Goal: Task Accomplishment & Management: Complete application form

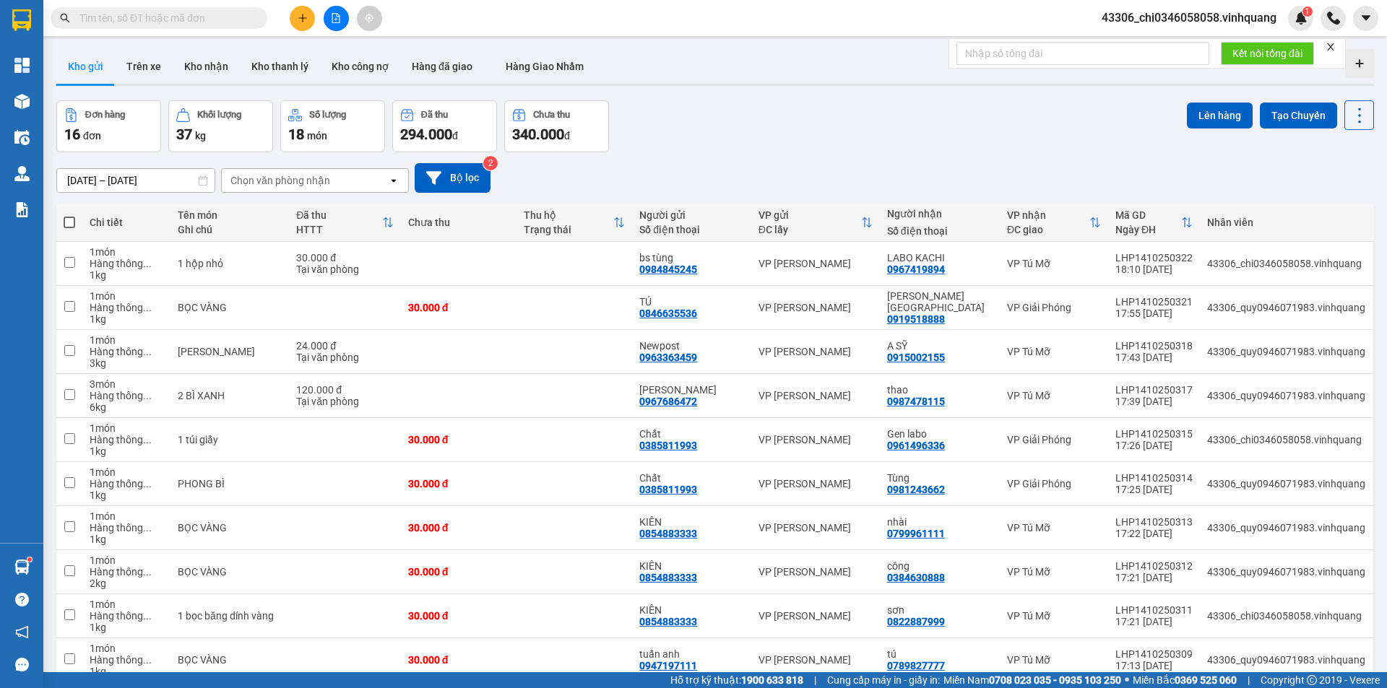
click at [142, 16] on input "text" at bounding box center [164, 18] width 170 height 16
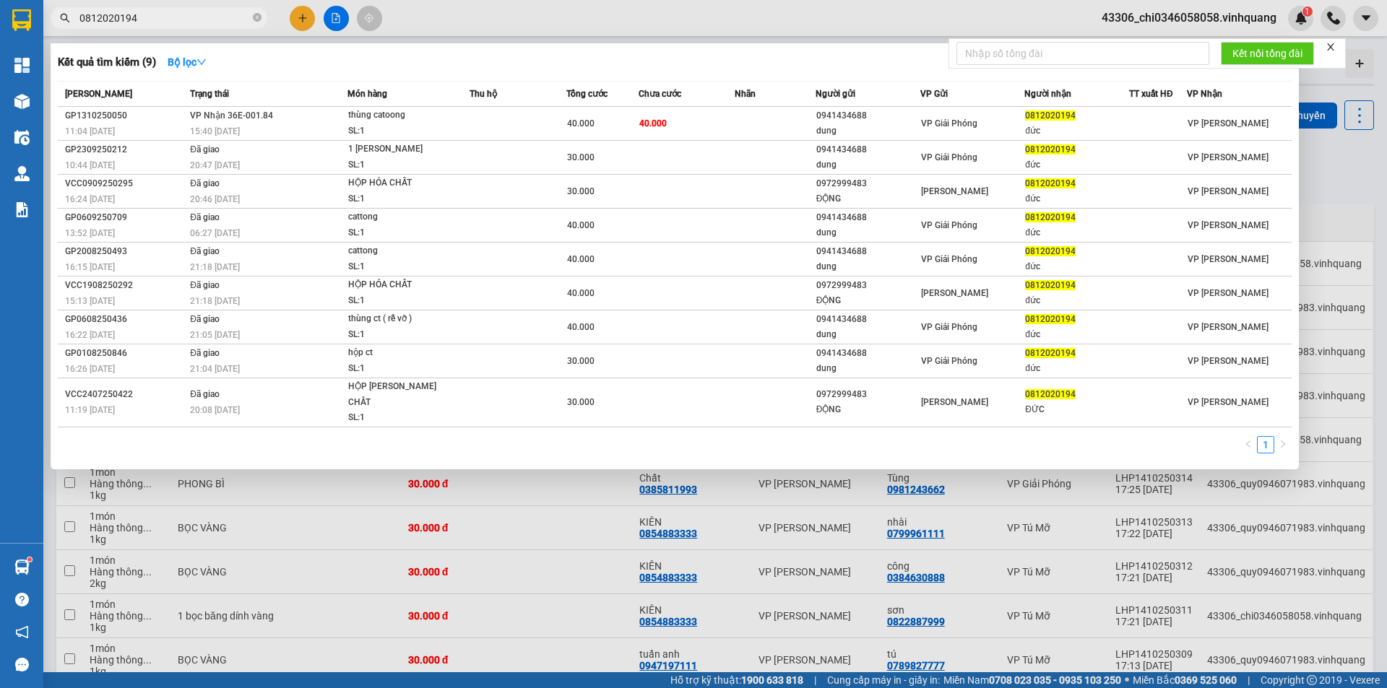
click at [543, 508] on div at bounding box center [693, 344] width 1387 height 688
drag, startPoint x: 147, startPoint y: 13, endPoint x: 56, endPoint y: 9, distance: 91.1
click at [56, 9] on span "0812020194" at bounding box center [159, 18] width 217 height 22
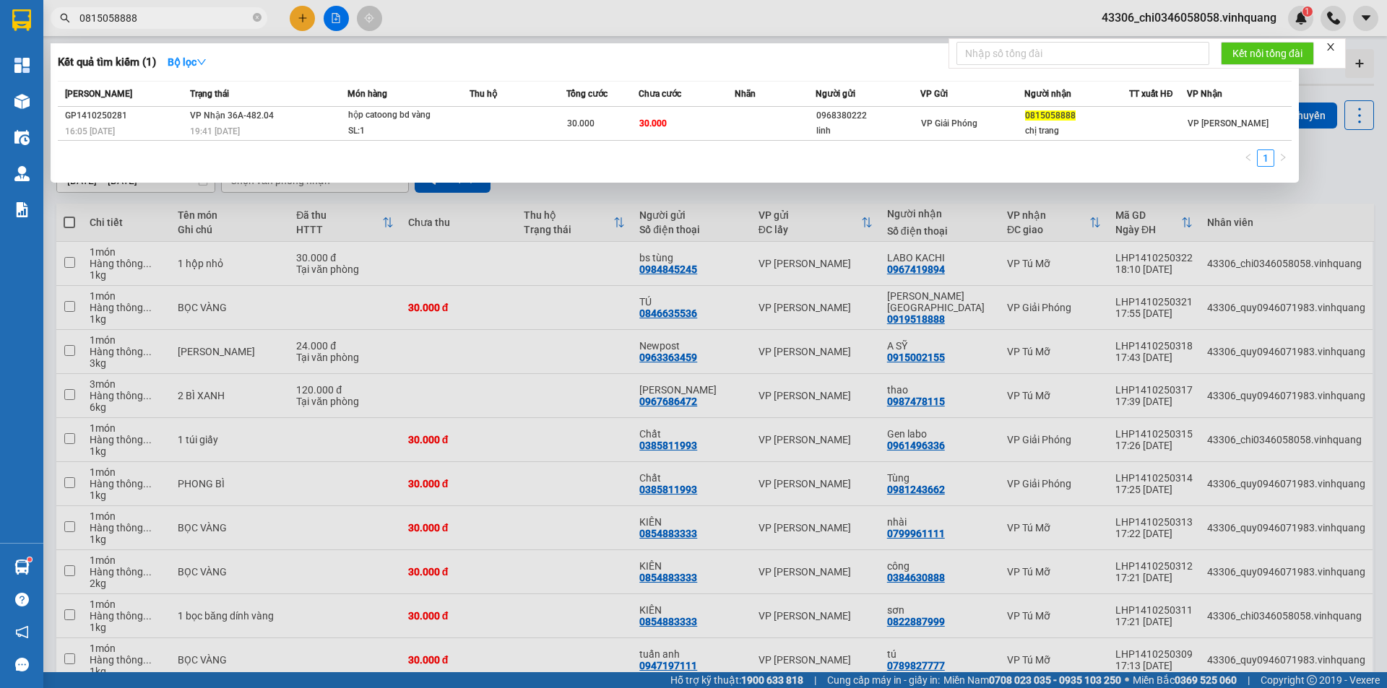
type input "0815058888"
click at [1334, 47] on icon "close" at bounding box center [1330, 47] width 10 height 10
click at [1354, 176] on div at bounding box center [693, 344] width 1387 height 688
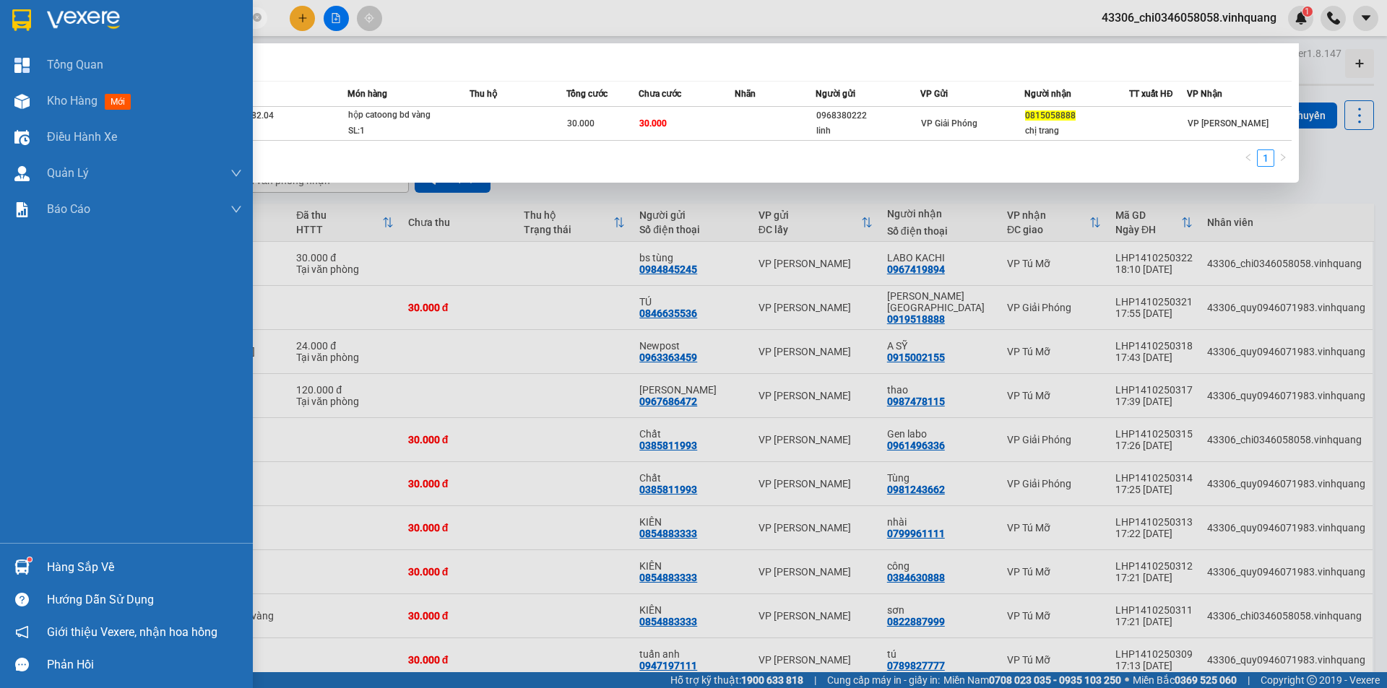
drag, startPoint x: 176, startPoint y: 17, endPoint x: 0, endPoint y: 27, distance: 176.5
click at [0, 27] on section "Kết quả [PERSON_NAME] ( 1 ) Bộ lọc Mã ĐH Trạng thái Món hàng Thu hộ Tổng [PERSO…" at bounding box center [693, 344] width 1387 height 688
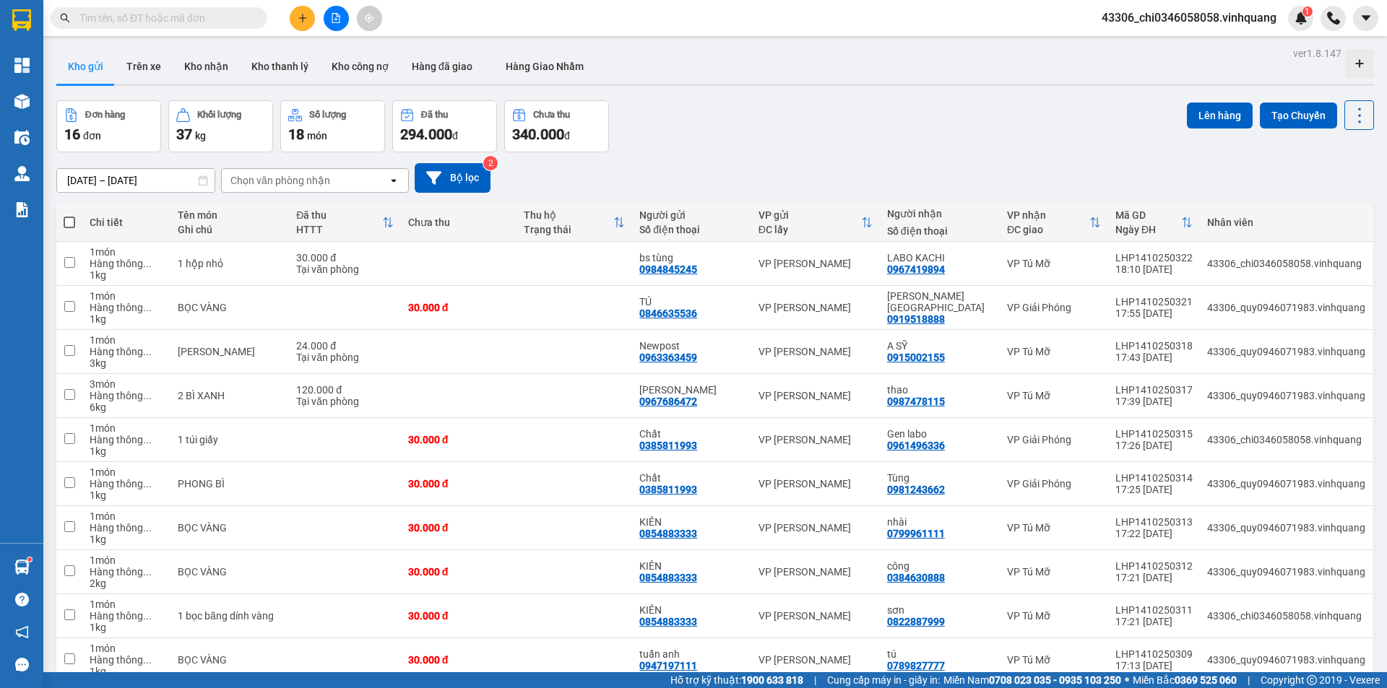
click at [763, 103] on div "Đơn hàng 16 đơn [PERSON_NAME] 37 kg Số [PERSON_NAME] 18 món Đã thu 294.000 [PER…" at bounding box center [714, 126] width 1317 height 52
click at [221, 17] on input "text" at bounding box center [164, 18] width 170 height 16
click at [215, 19] on input "text" at bounding box center [164, 18] width 170 height 16
click at [298, 20] on icon "plus" at bounding box center [303, 18] width 10 height 10
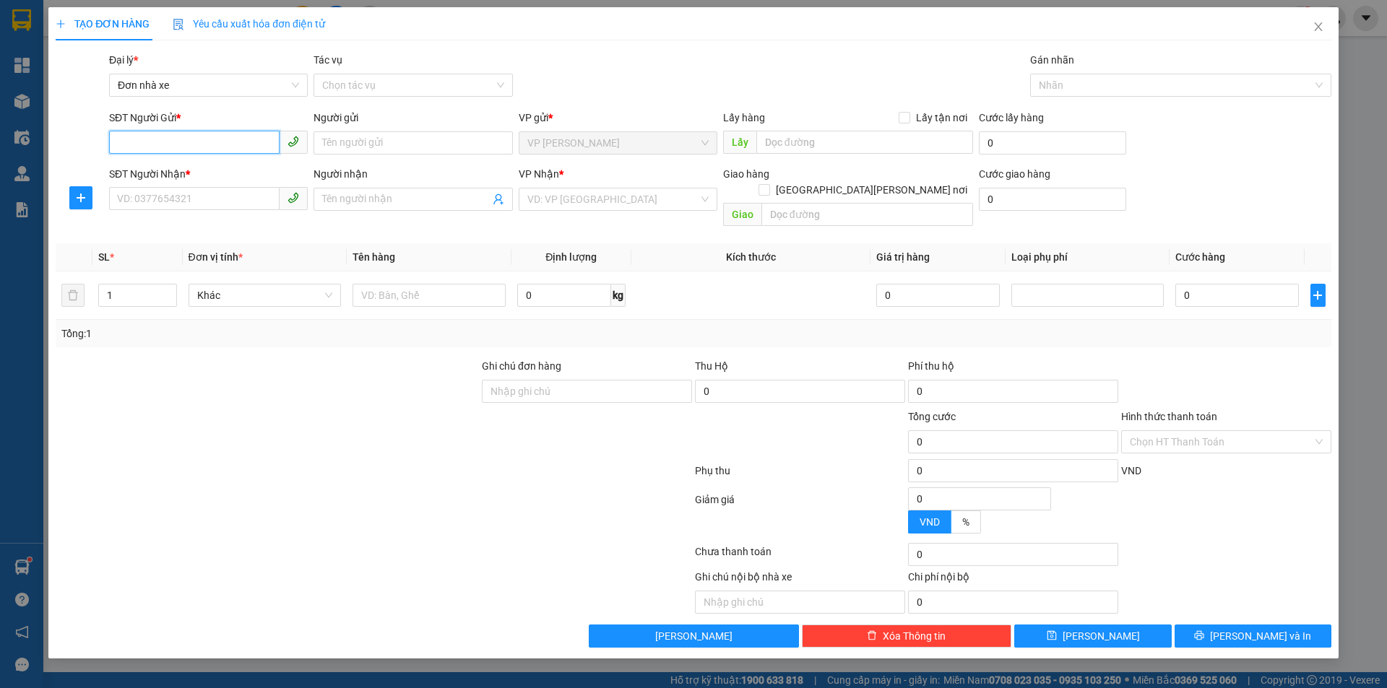
click at [138, 137] on input "SĐT Người Gửi *" at bounding box center [194, 142] width 170 height 23
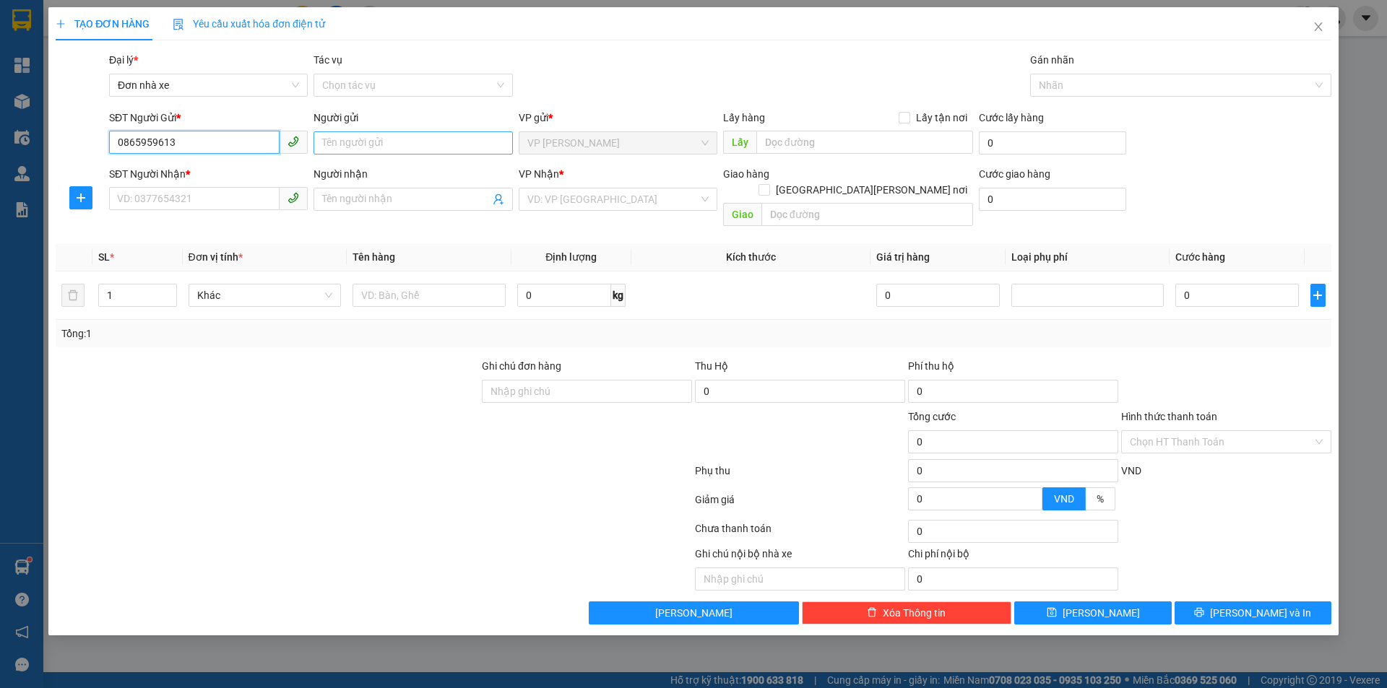
type input "0865959613"
click at [332, 141] on input "Người gửi" at bounding box center [412, 142] width 199 height 23
click at [329, 143] on input "Người gửi" at bounding box center [412, 142] width 199 height 23
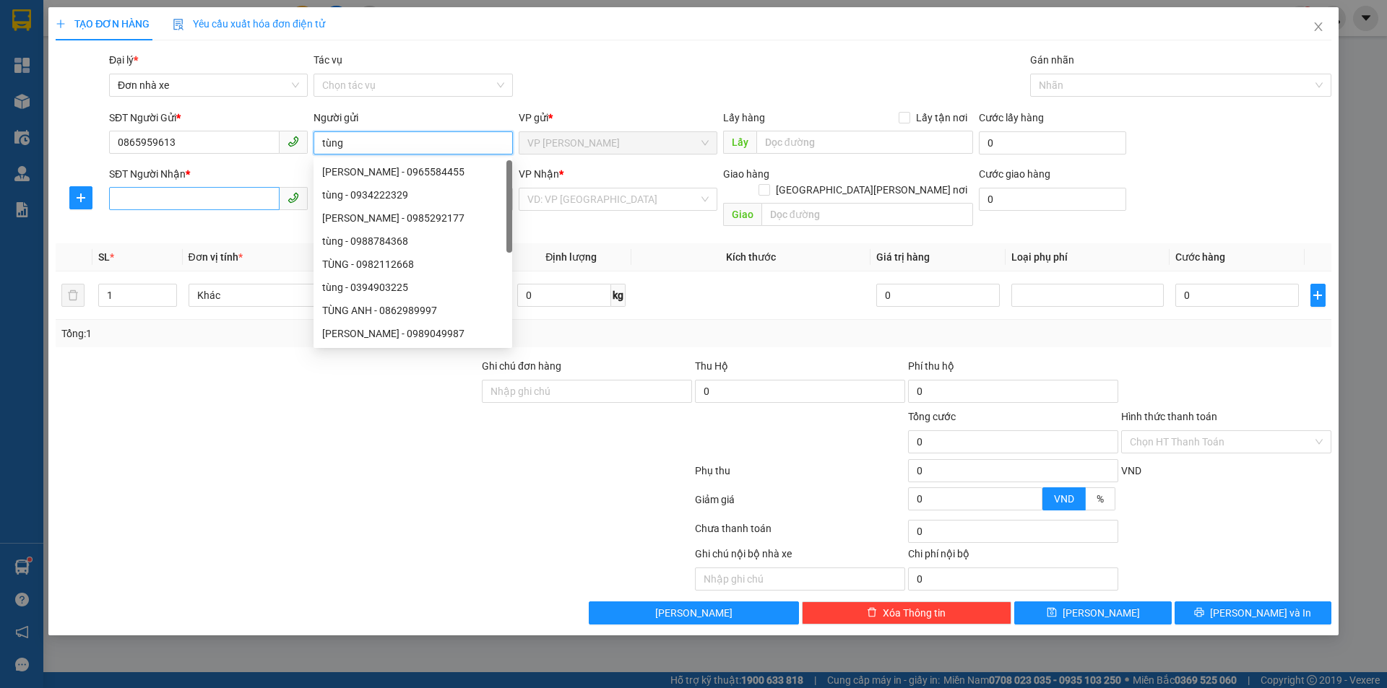
type input "tùng"
click at [149, 202] on input "SĐT Người Nhận *" at bounding box center [194, 198] width 170 height 23
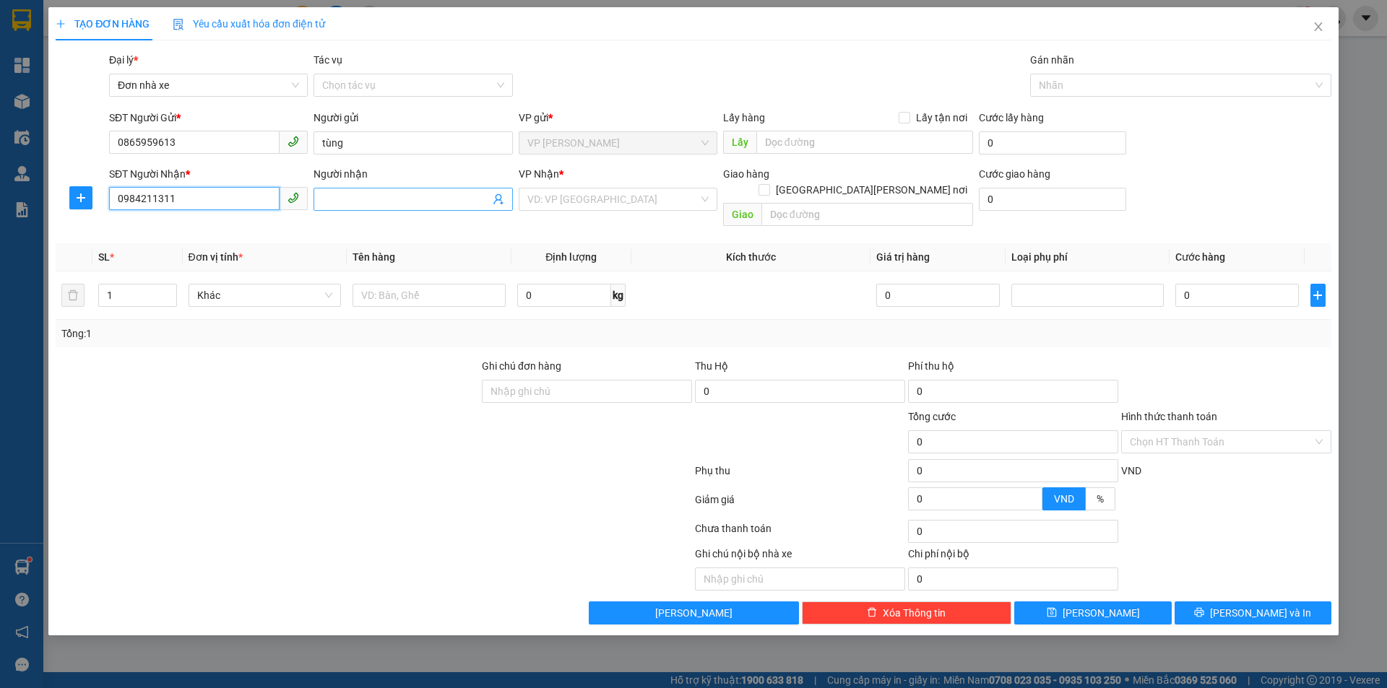
type input "0984211311"
click at [331, 194] on input "Người nhận" at bounding box center [405, 199] width 167 height 16
type input "hoàng việt"
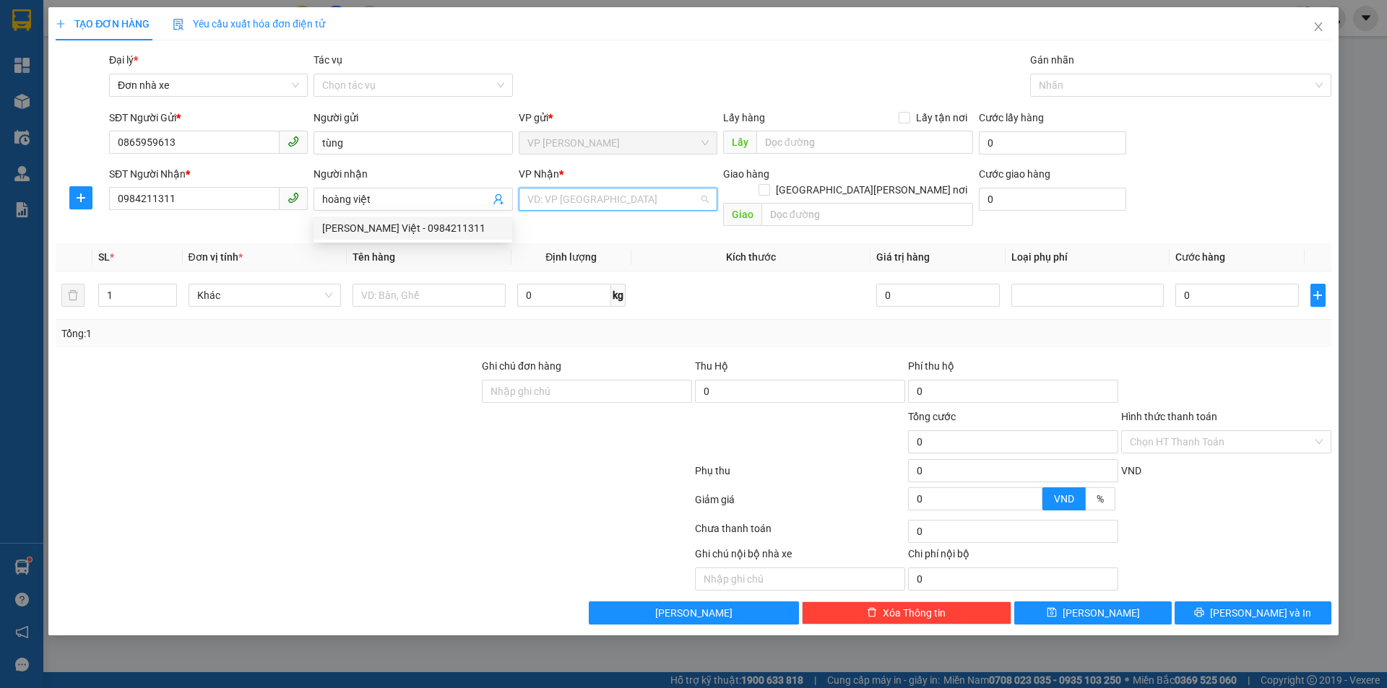
click at [564, 204] on input "search" at bounding box center [612, 200] width 171 height 22
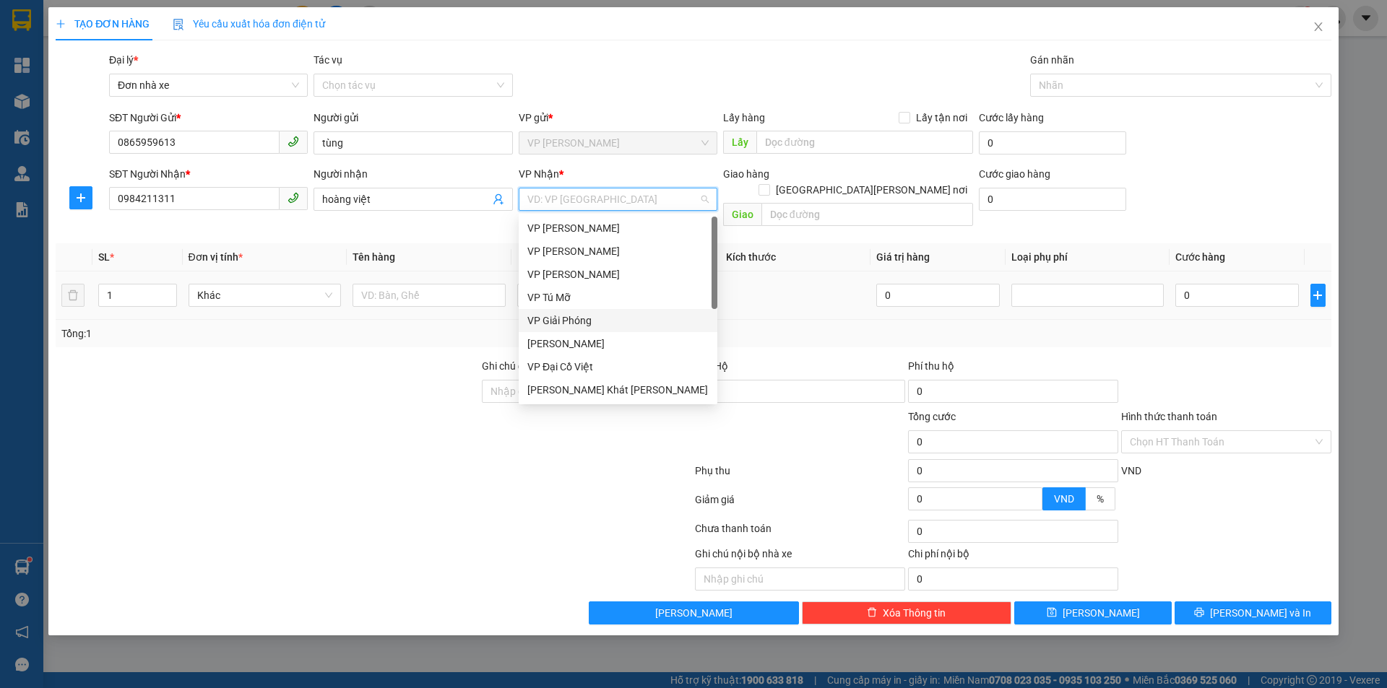
drag, startPoint x: 586, startPoint y: 319, endPoint x: 558, endPoint y: 297, distance: 35.0
click at [586, 319] on div "VP Giải Phóng" at bounding box center [617, 321] width 181 height 16
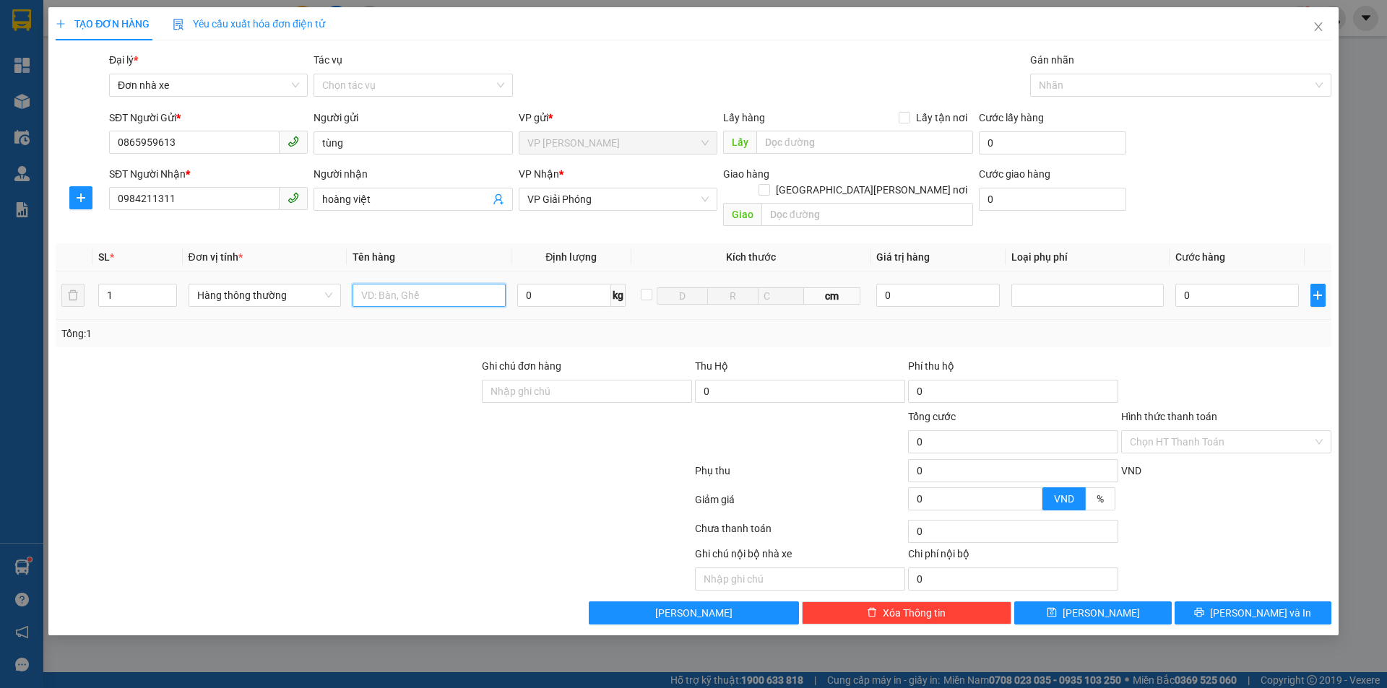
click at [427, 284] on input "text" at bounding box center [428, 295] width 153 height 23
type input "1 hộp đen"
click at [530, 284] on input "0" at bounding box center [564, 295] width 94 height 23
type input "4"
type input "3"
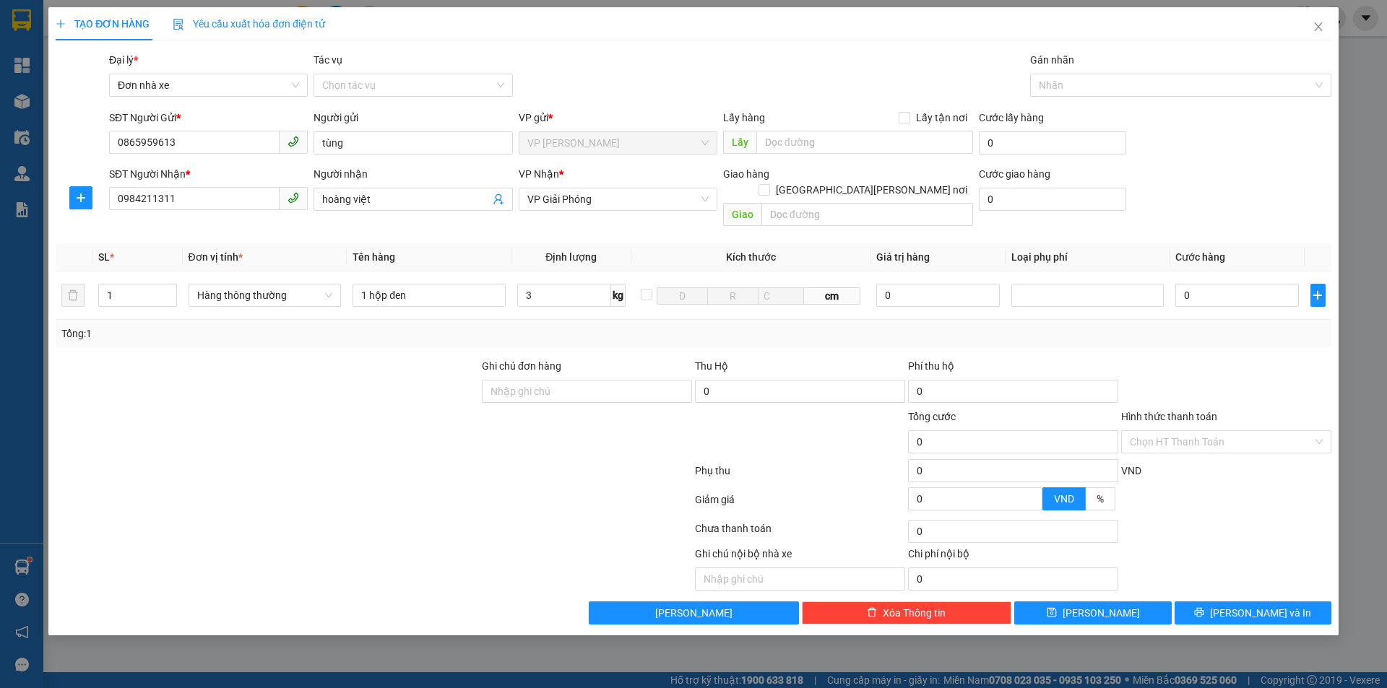
click at [1250, 377] on div at bounding box center [1225, 383] width 213 height 51
type input "30.000"
click at [1255, 605] on span "[PERSON_NAME] và In" at bounding box center [1260, 613] width 101 height 16
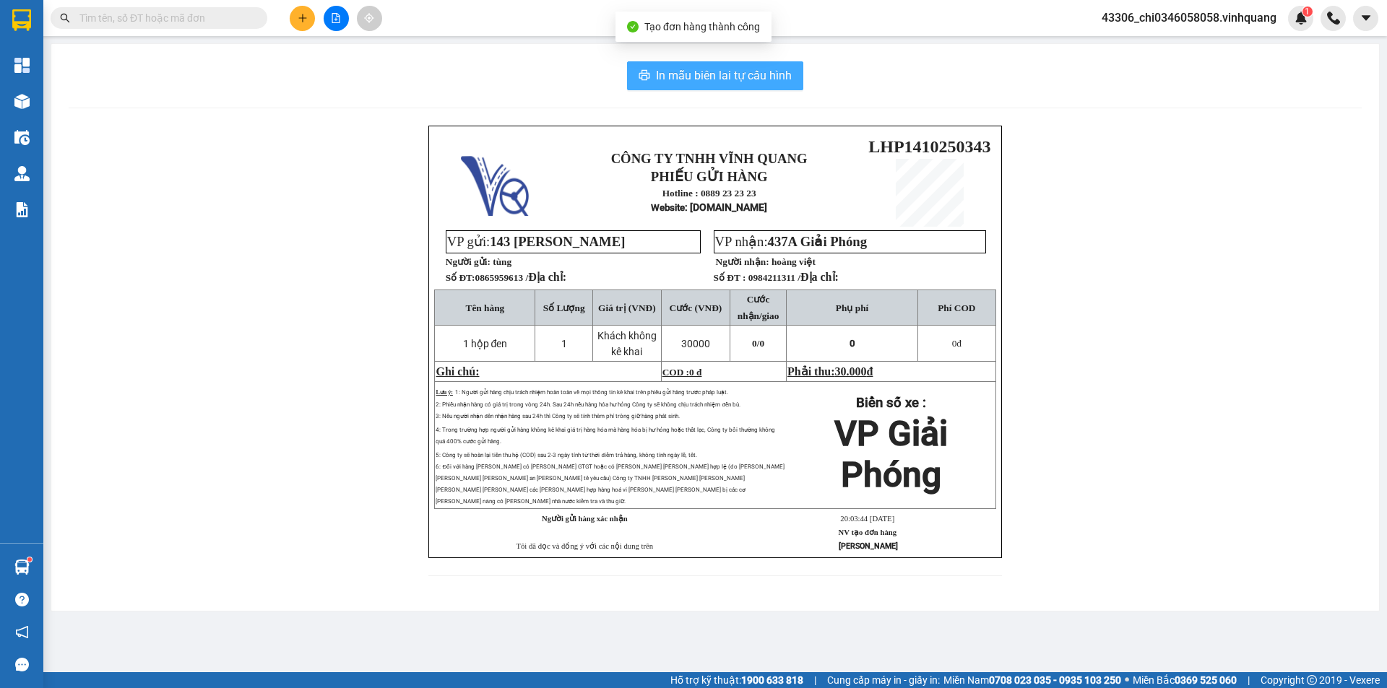
click at [702, 82] on span "In mẫu biên lai tự cấu hình" at bounding box center [724, 75] width 136 height 18
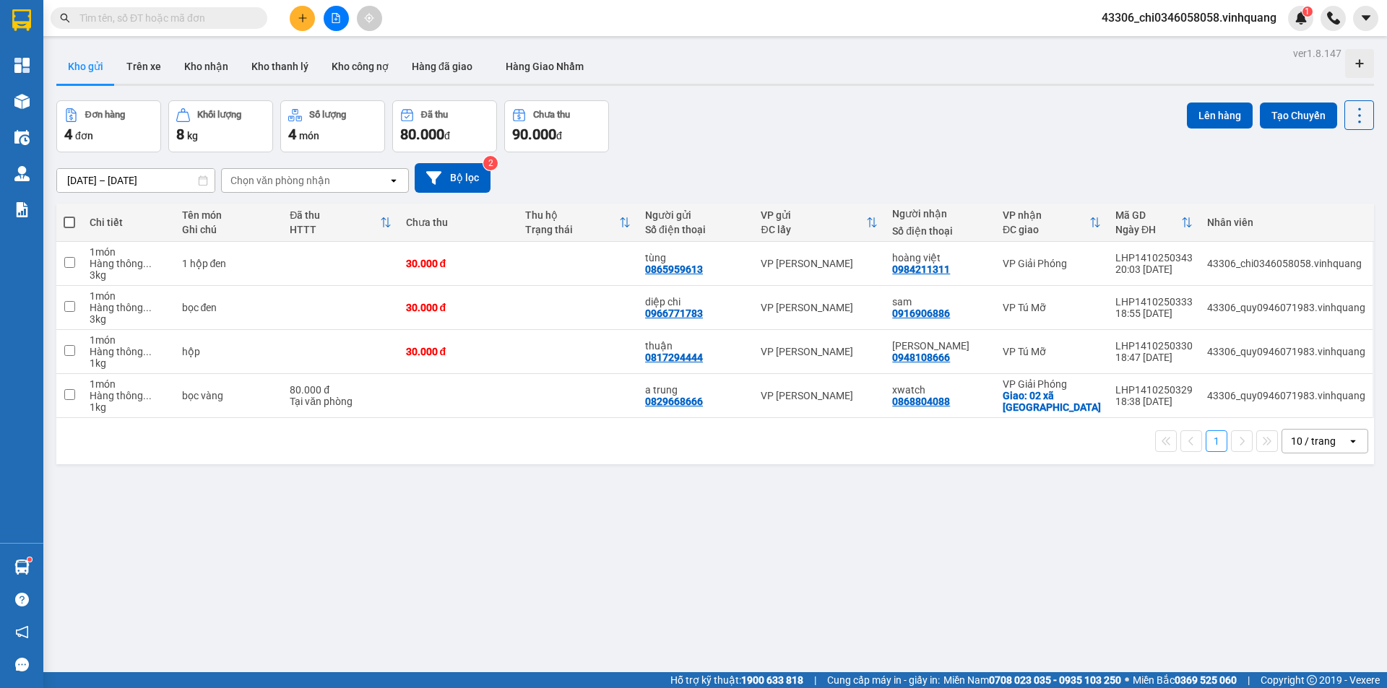
click at [184, 18] on input "text" at bounding box center [164, 18] width 170 height 16
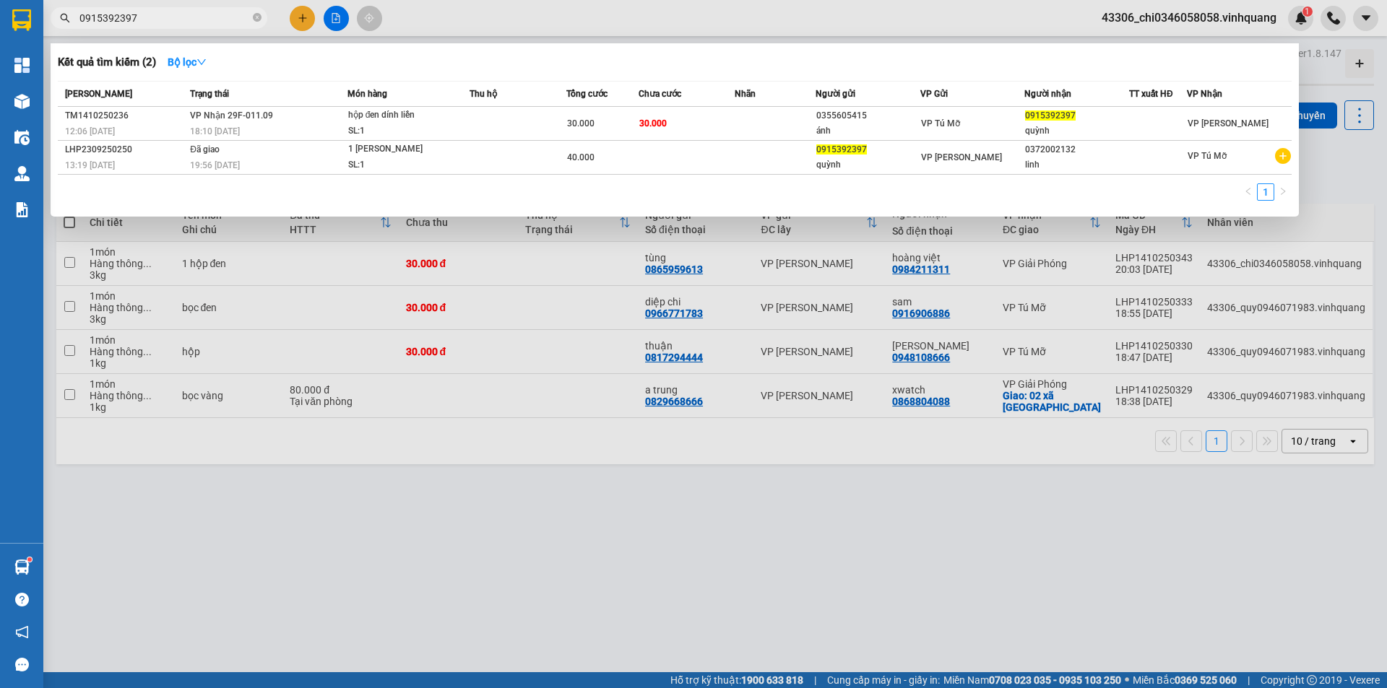
type input "0915392397"
drag, startPoint x: 586, startPoint y: 556, endPoint x: 1068, endPoint y: 292, distance: 549.5
click at [588, 555] on div at bounding box center [693, 344] width 1387 height 688
